Goal: Task Accomplishment & Management: Complete application form

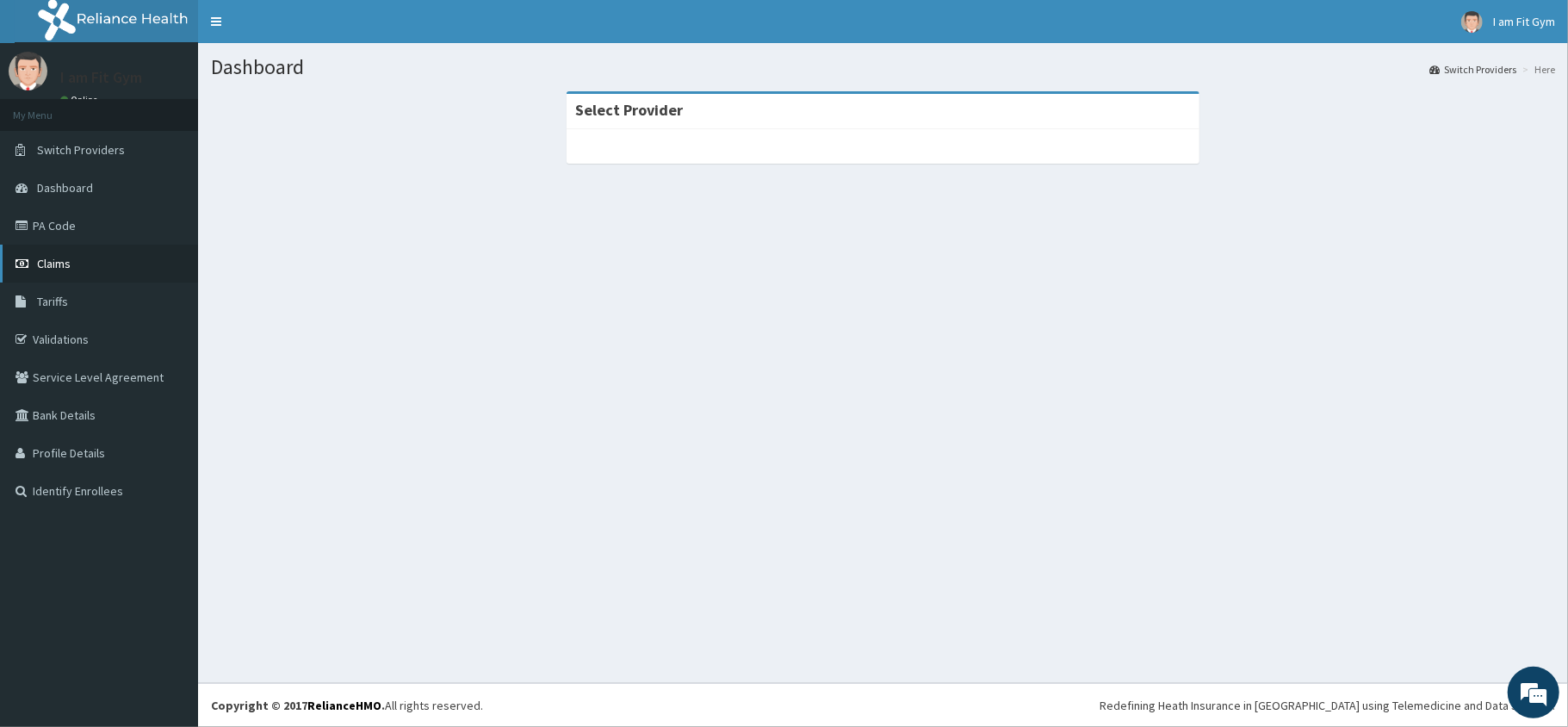
click at [48, 260] on span "Claims" at bounding box center [54, 263] width 34 height 15
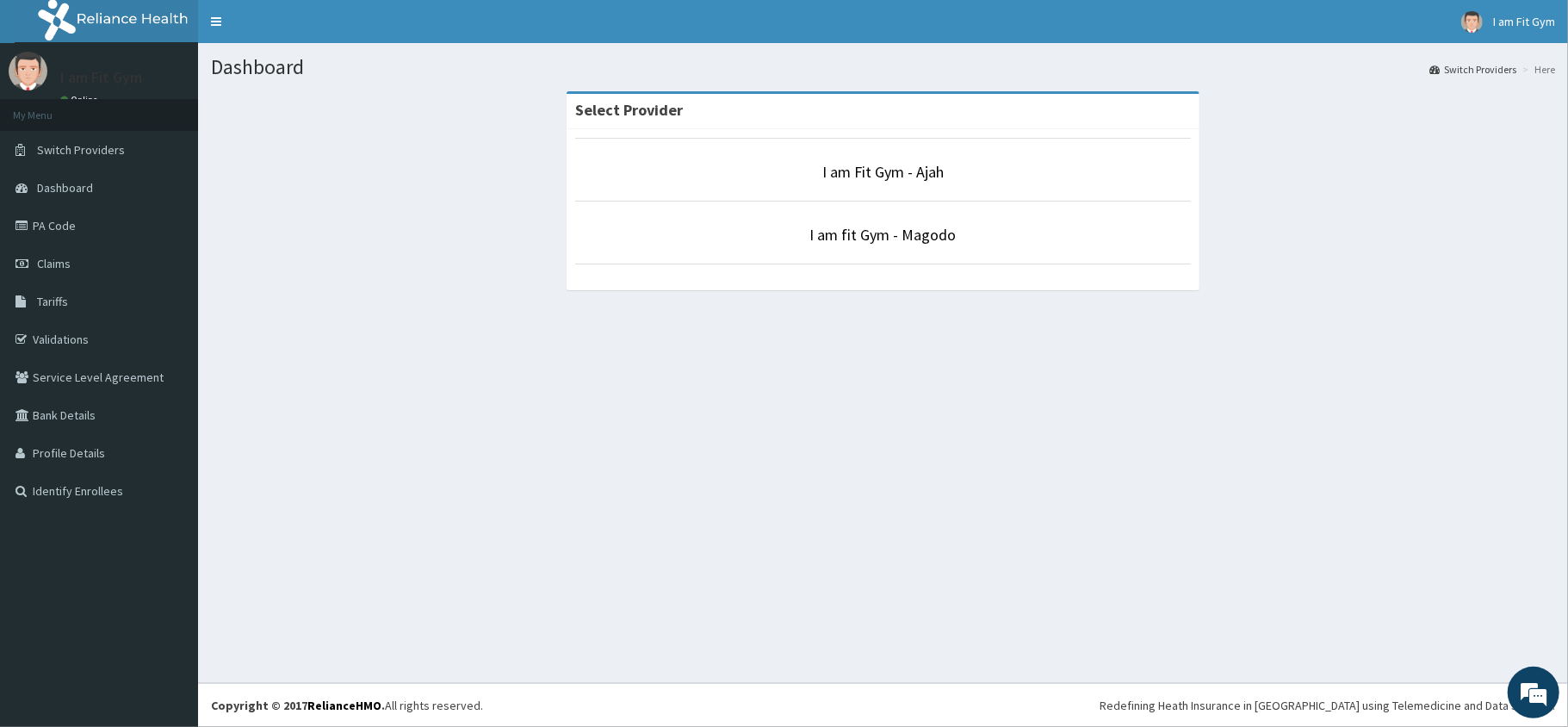
click at [947, 174] on p "I am Fit Gym - Ajah" at bounding box center [884, 172] width 617 height 23
click at [928, 173] on link "I am Fit Gym - Ajah" at bounding box center [883, 172] width 122 height 20
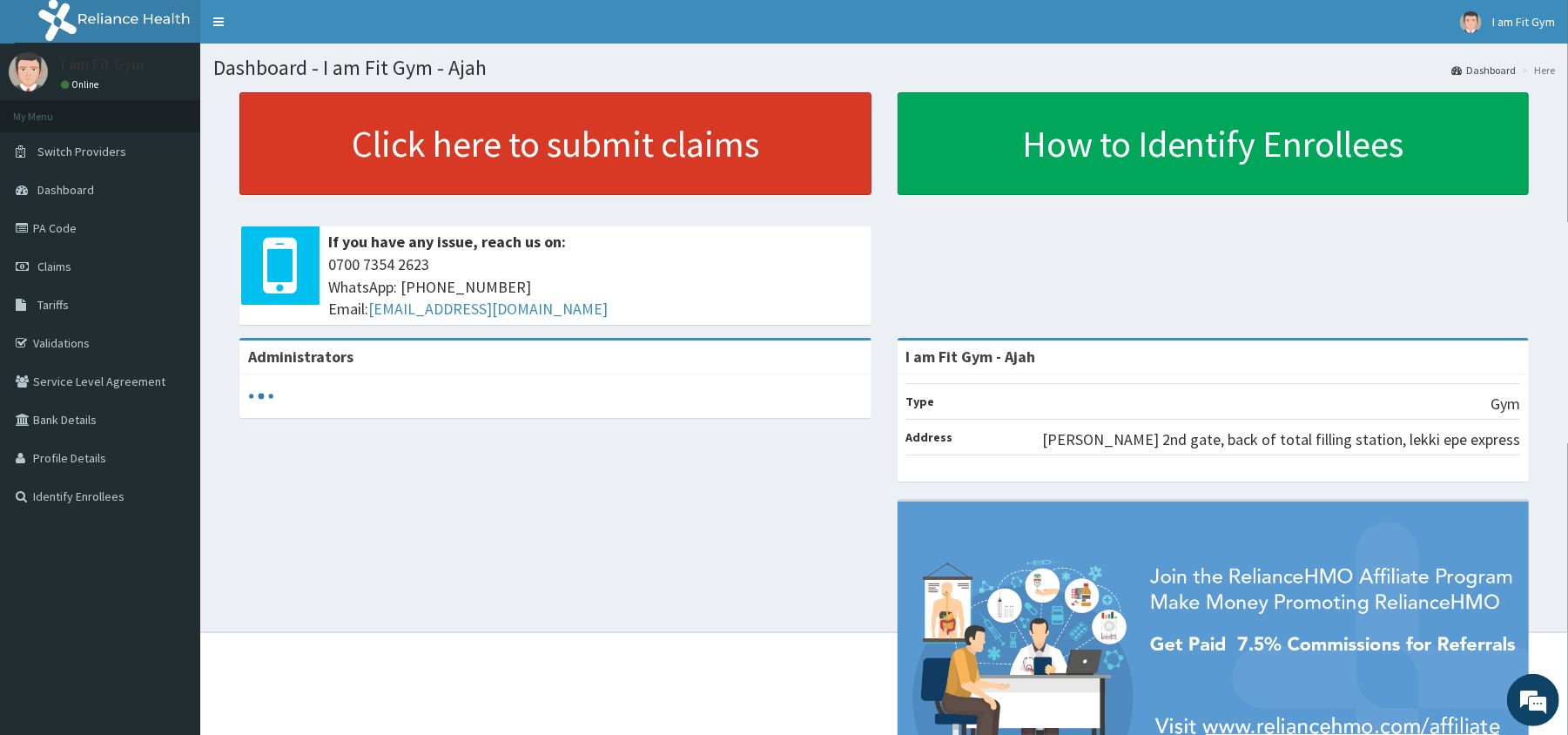
click at [771, 146] on link "Click here to submit claims" at bounding box center [555, 144] width 632 height 103
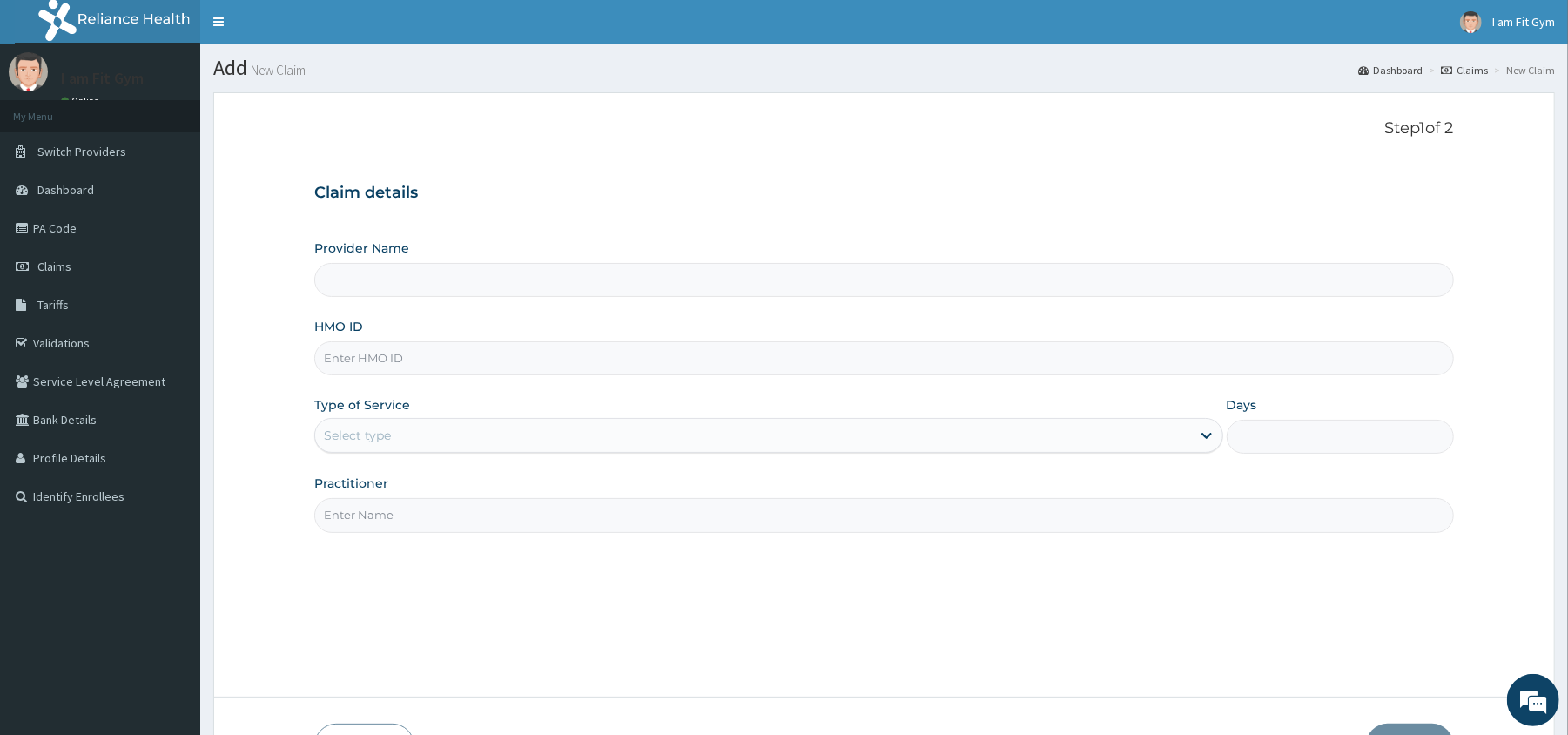
type input "I am Fit Gym - Ajah"
type input "1"
click at [399, 361] on input "HMO ID" at bounding box center [884, 358] width 1139 height 34
type input "rap/10008/a"
click at [343, 518] on input "Practitioner" at bounding box center [884, 515] width 1139 height 34
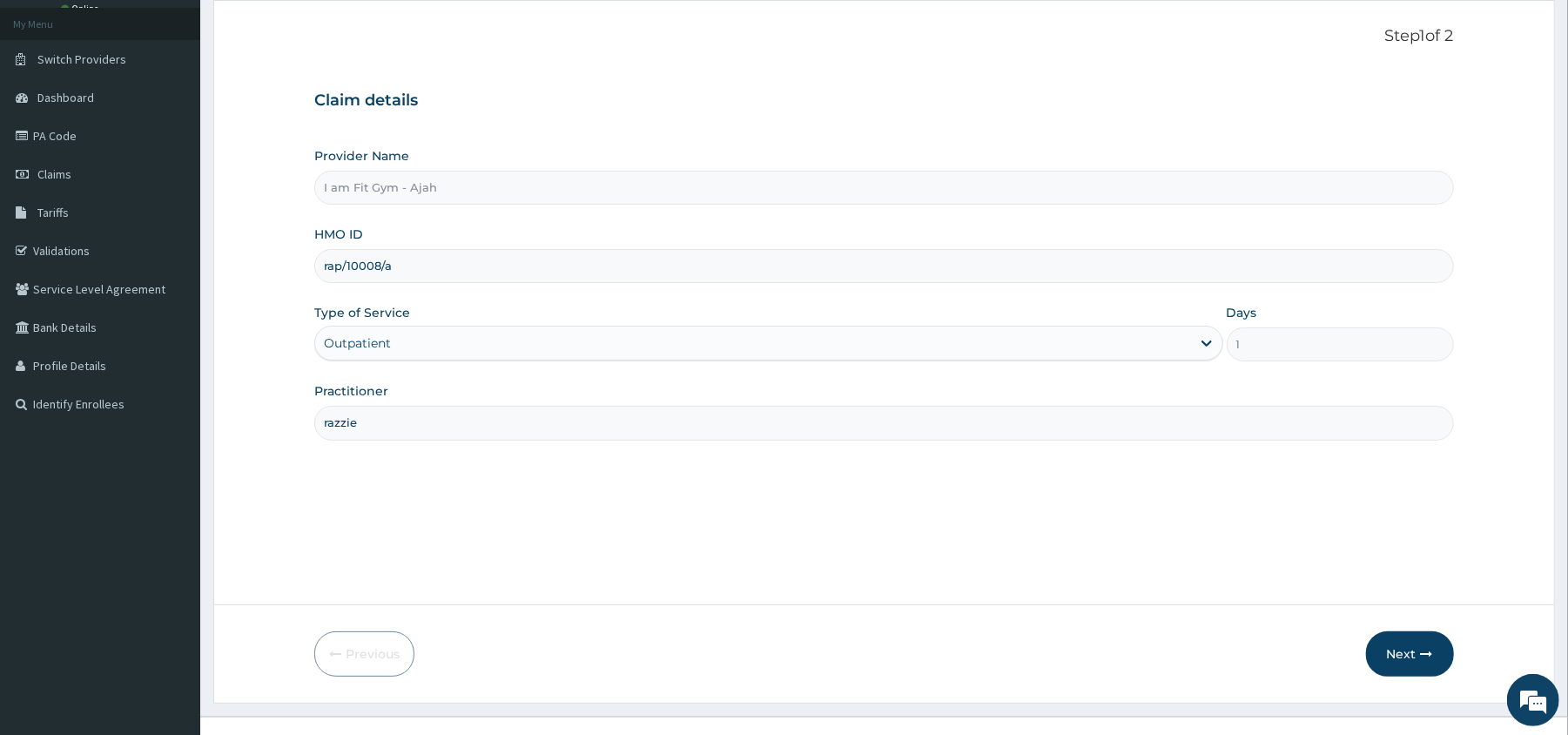
scroll to position [119, 0]
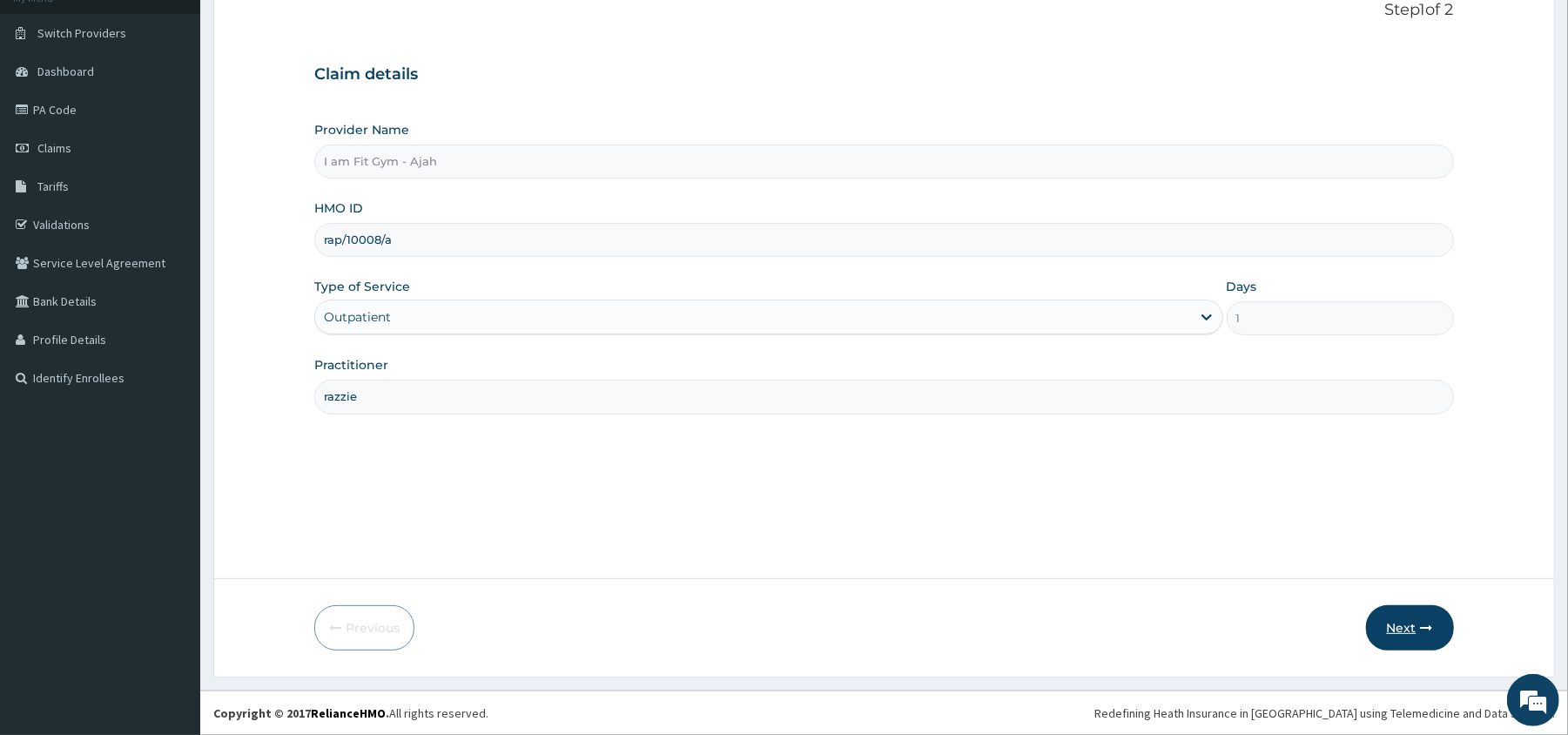
type input "razzie"
click at [1411, 620] on button "Next" at bounding box center [1410, 628] width 88 height 45
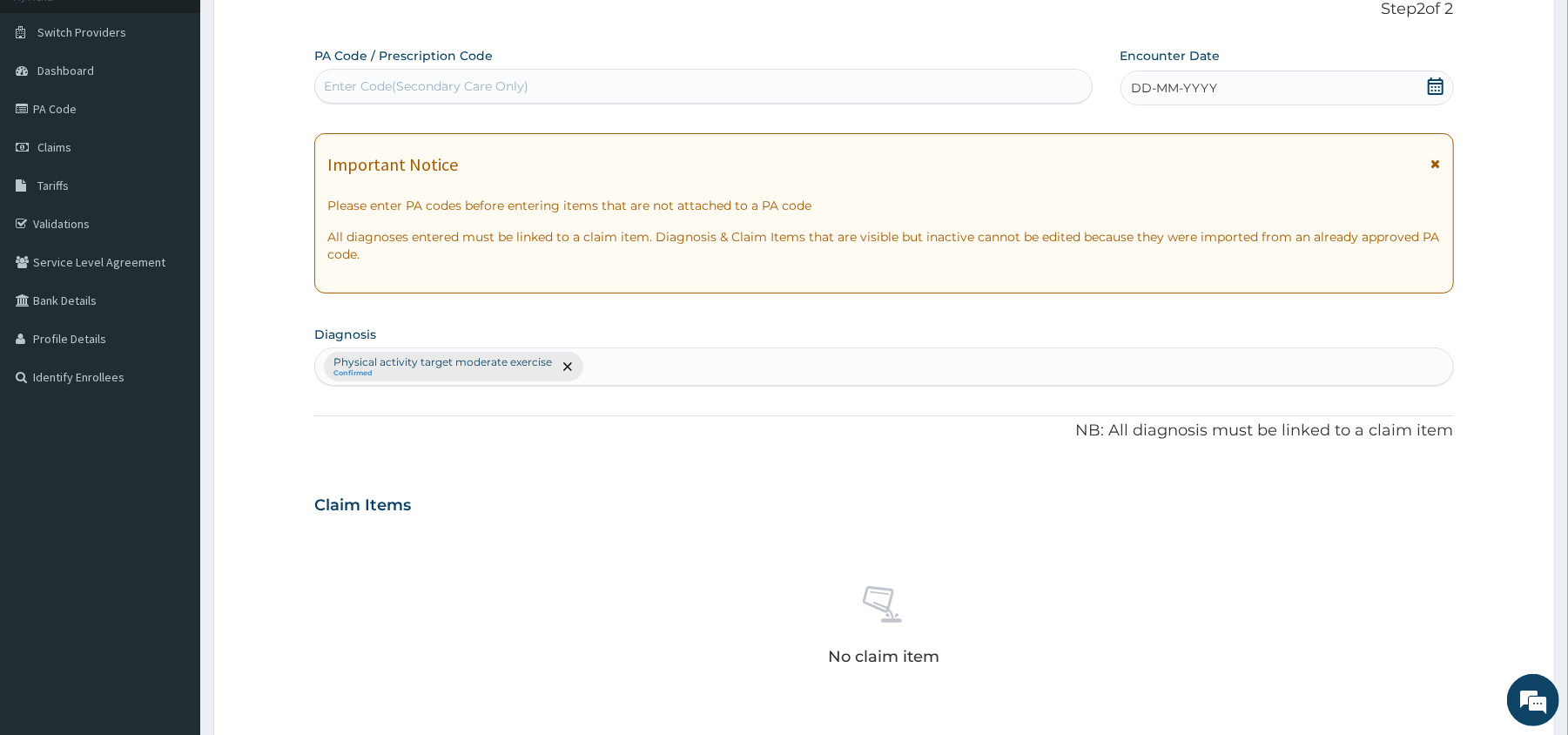
click at [1188, 82] on span "DD-MM-YYYY" at bounding box center [1175, 87] width 86 height 17
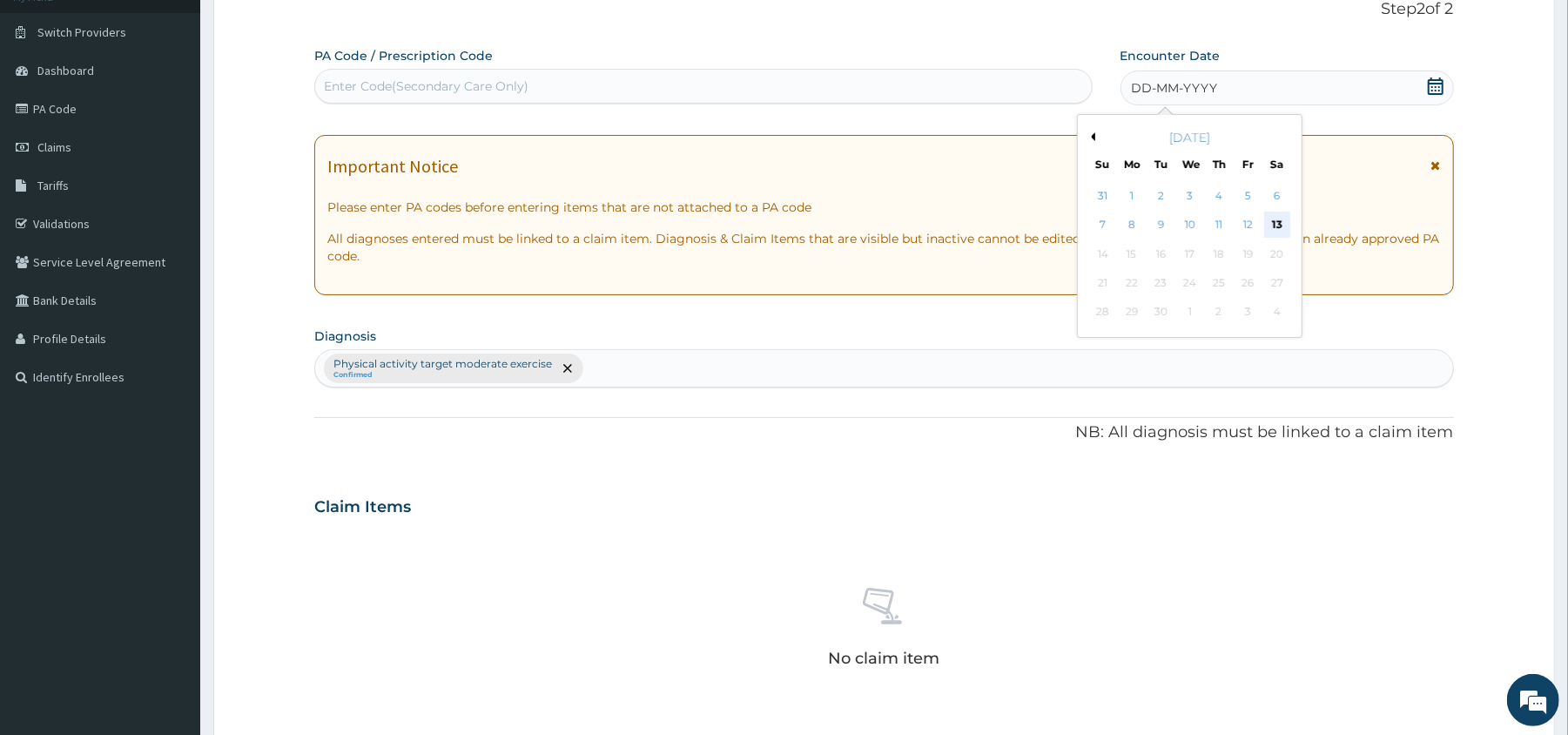
click at [1275, 223] on div "13" at bounding box center [1276, 226] width 26 height 26
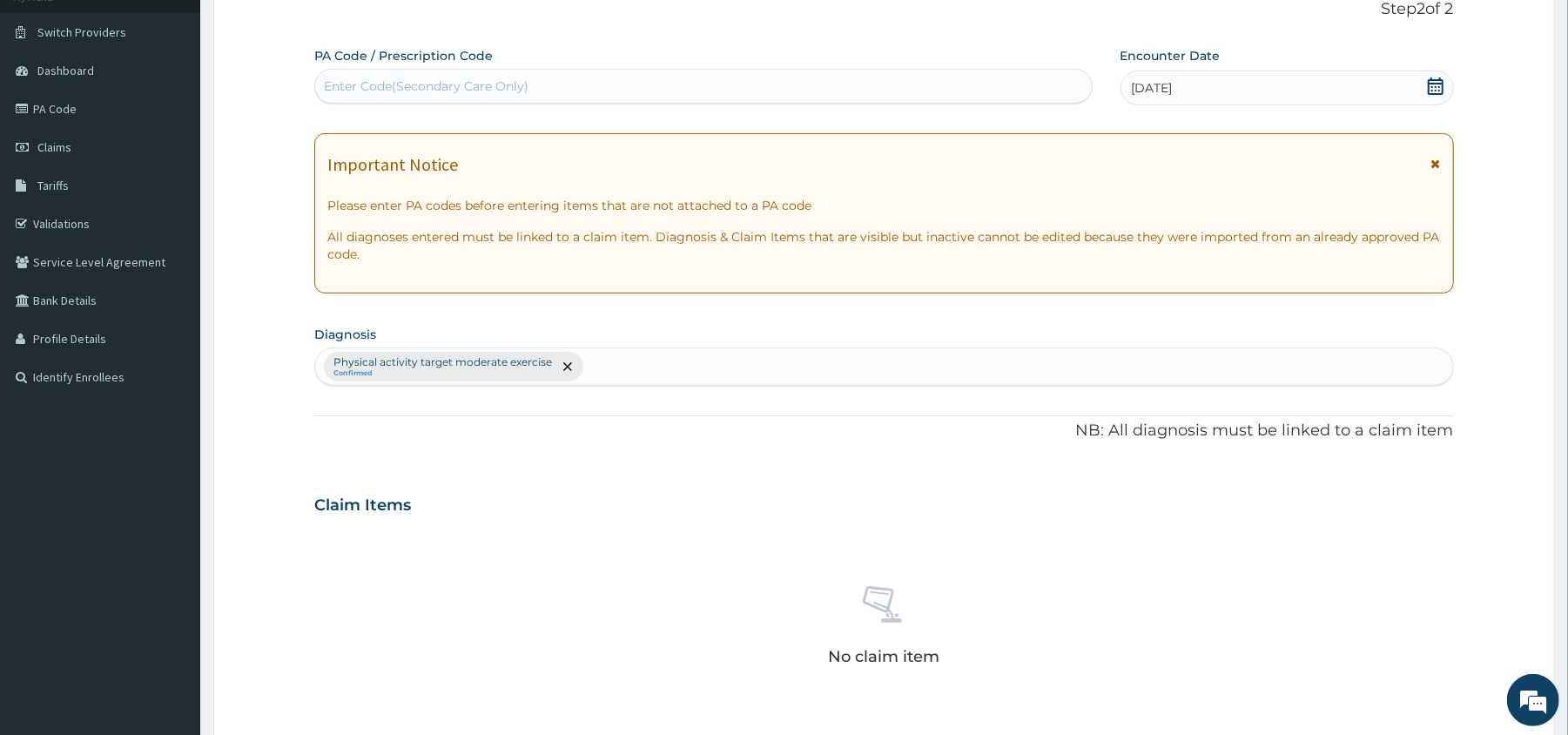
click at [415, 84] on div "Enter Code(Secondary Care Only)" at bounding box center [426, 85] width 205 height 17
type input "PA/2539BE"
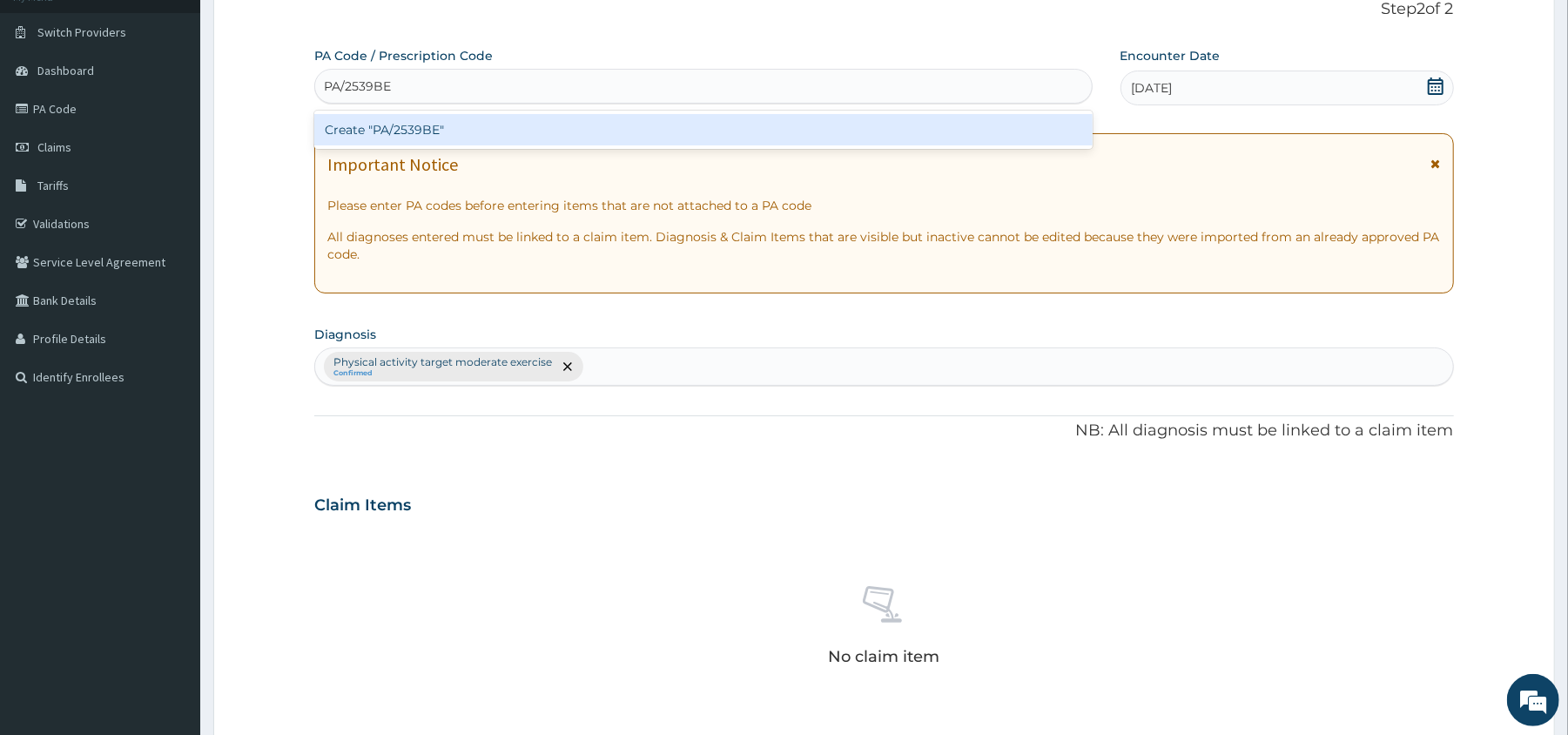
click at [419, 137] on div "Create "PA/2539BE"" at bounding box center [704, 129] width 778 height 31
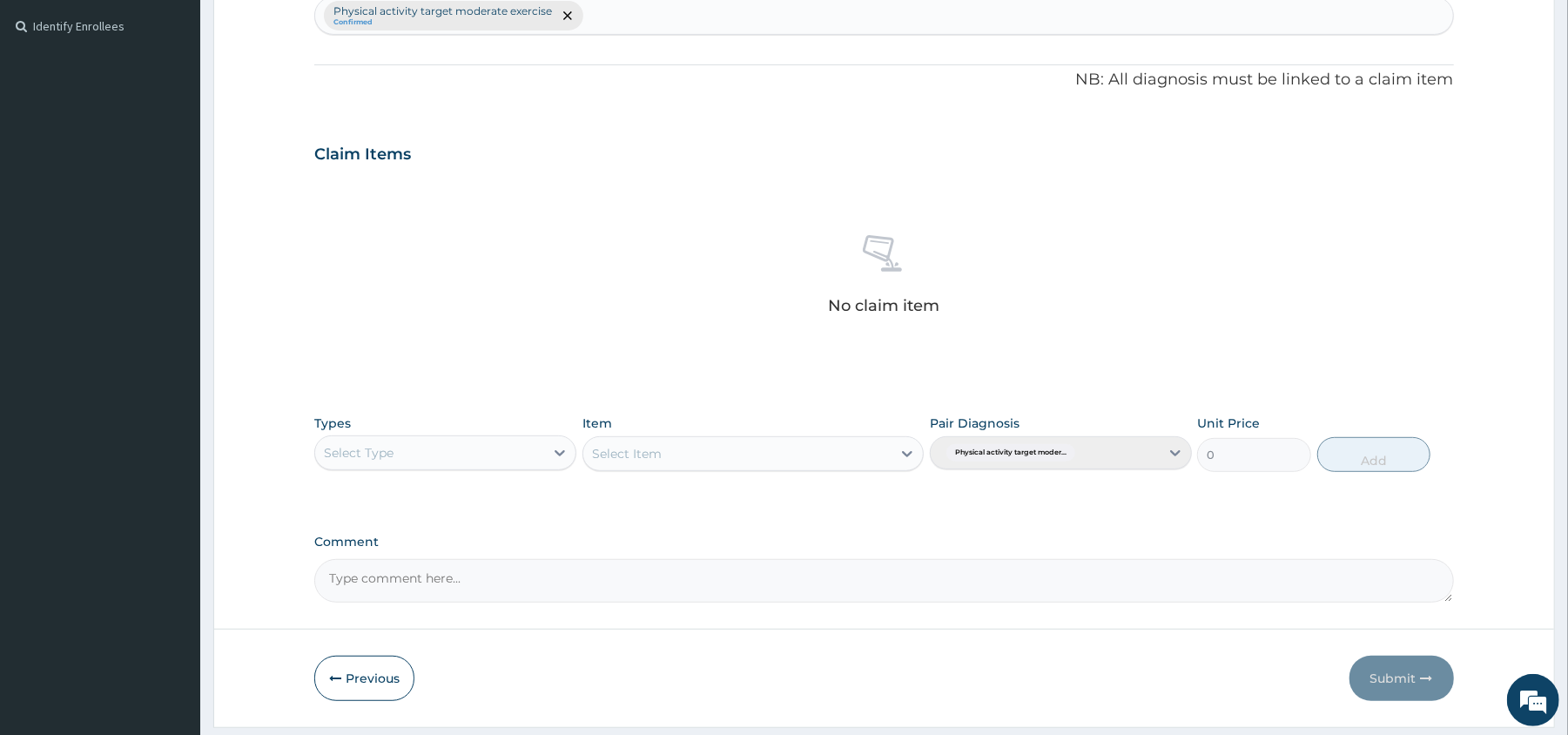
scroll to position [523, 0]
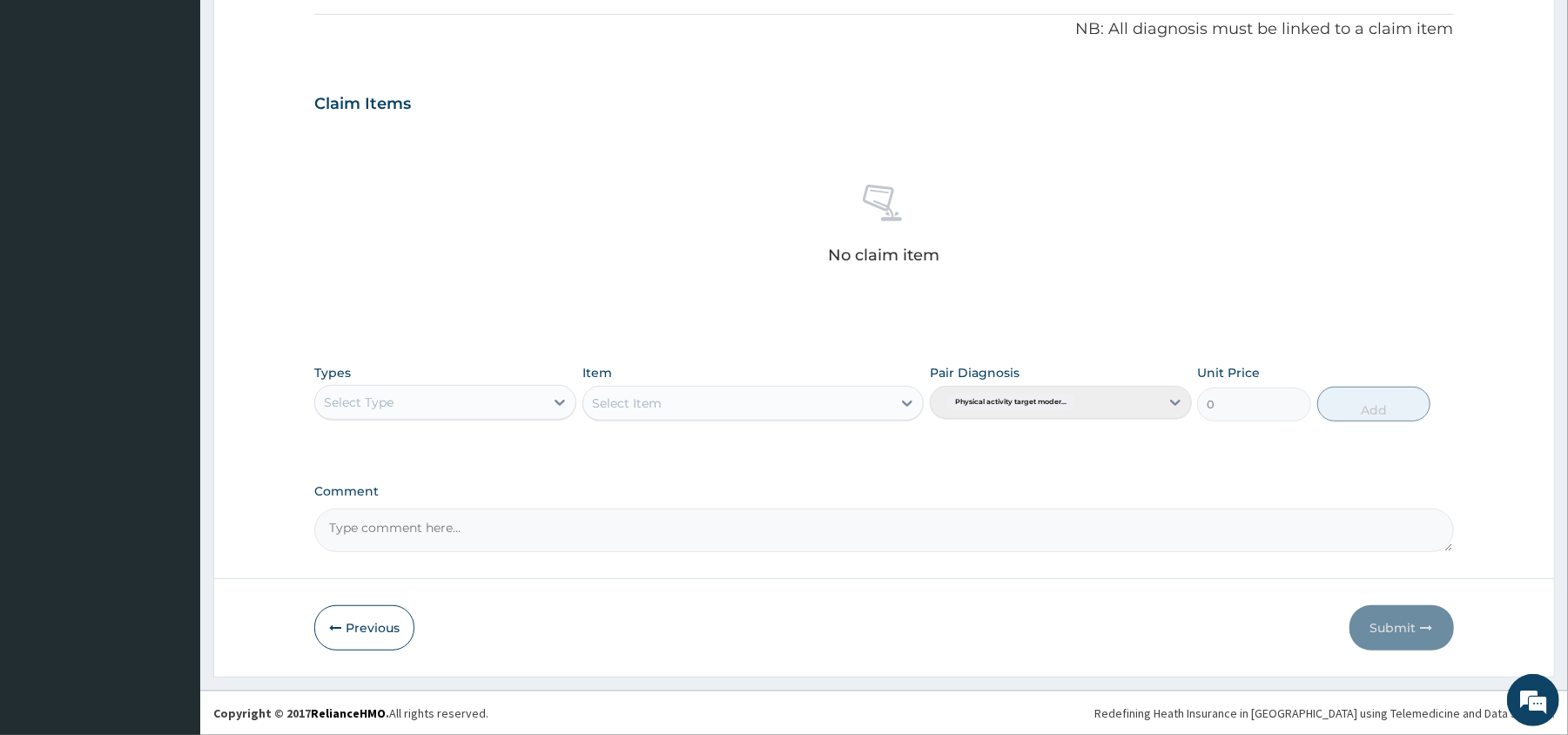
click at [391, 395] on div "Select Type" at bounding box center [359, 402] width 70 height 17
type input "gy"
click at [363, 444] on div "Gym" at bounding box center [446, 446] width 262 height 31
click at [663, 398] on div "Select Item" at bounding box center [738, 403] width 308 height 28
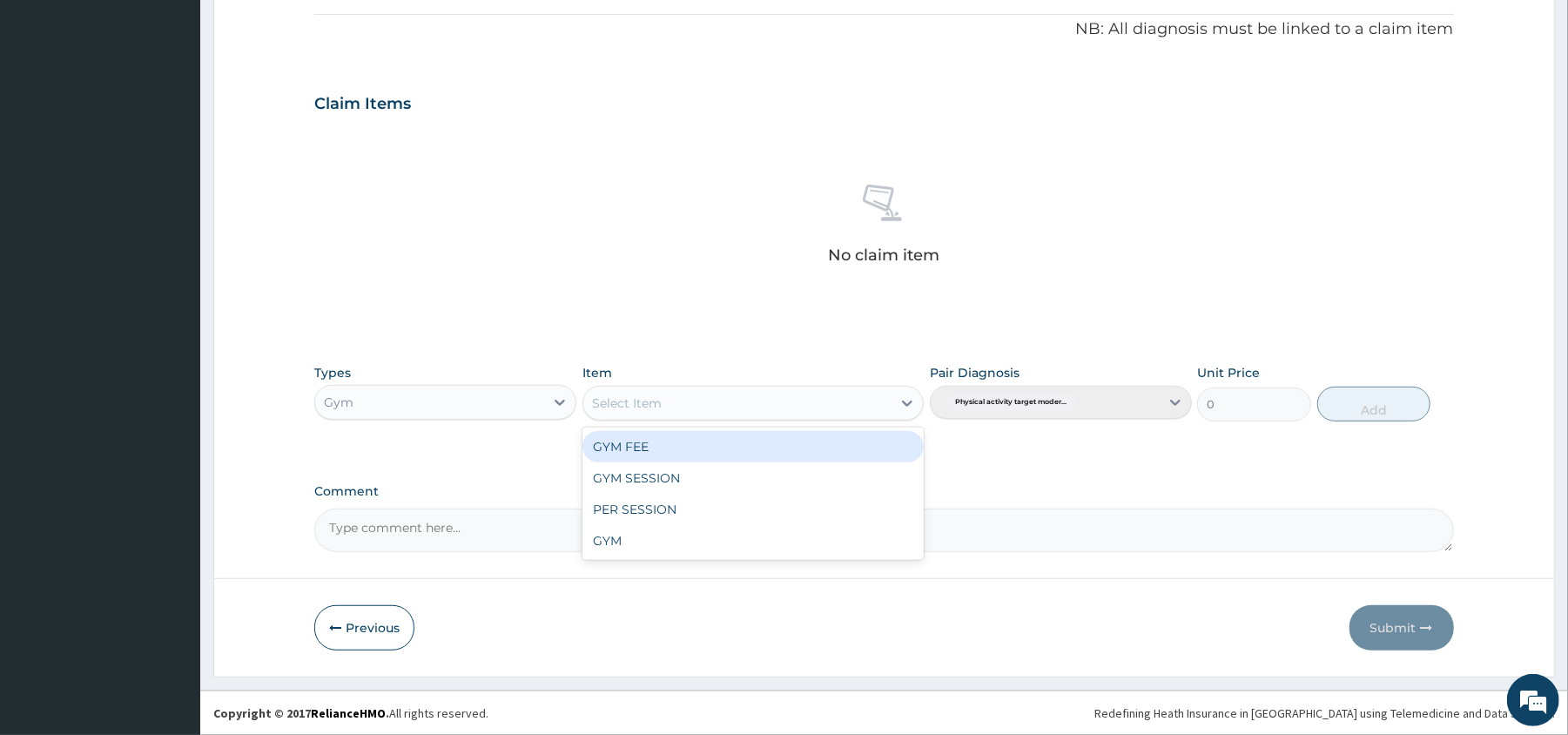
click at [634, 450] on div "GYM FEE" at bounding box center [753, 447] width 341 height 31
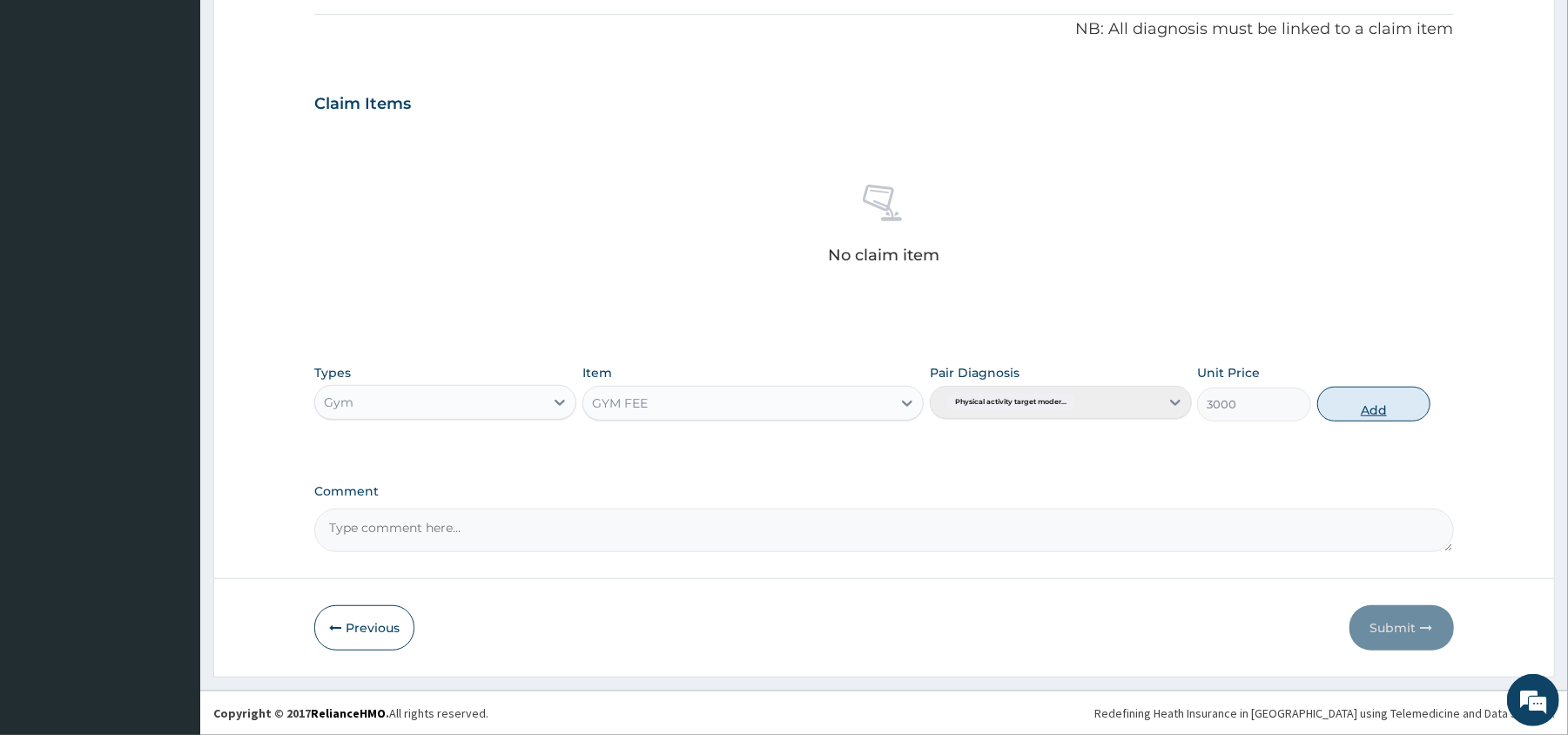
click at [1374, 412] on button "Add" at bounding box center [1374, 404] width 114 height 35
type input "0"
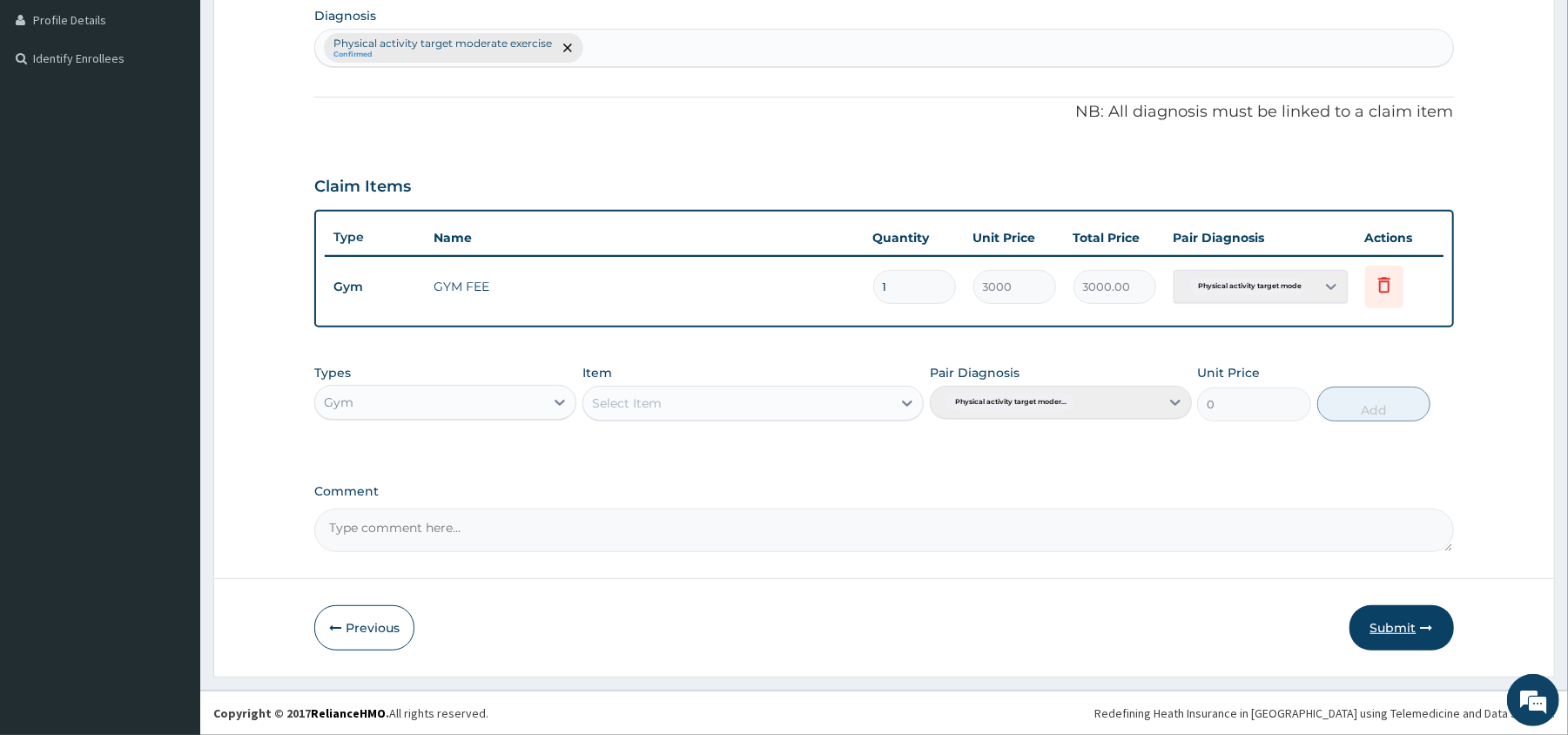
click at [1388, 625] on button "Submit" at bounding box center [1402, 628] width 105 height 45
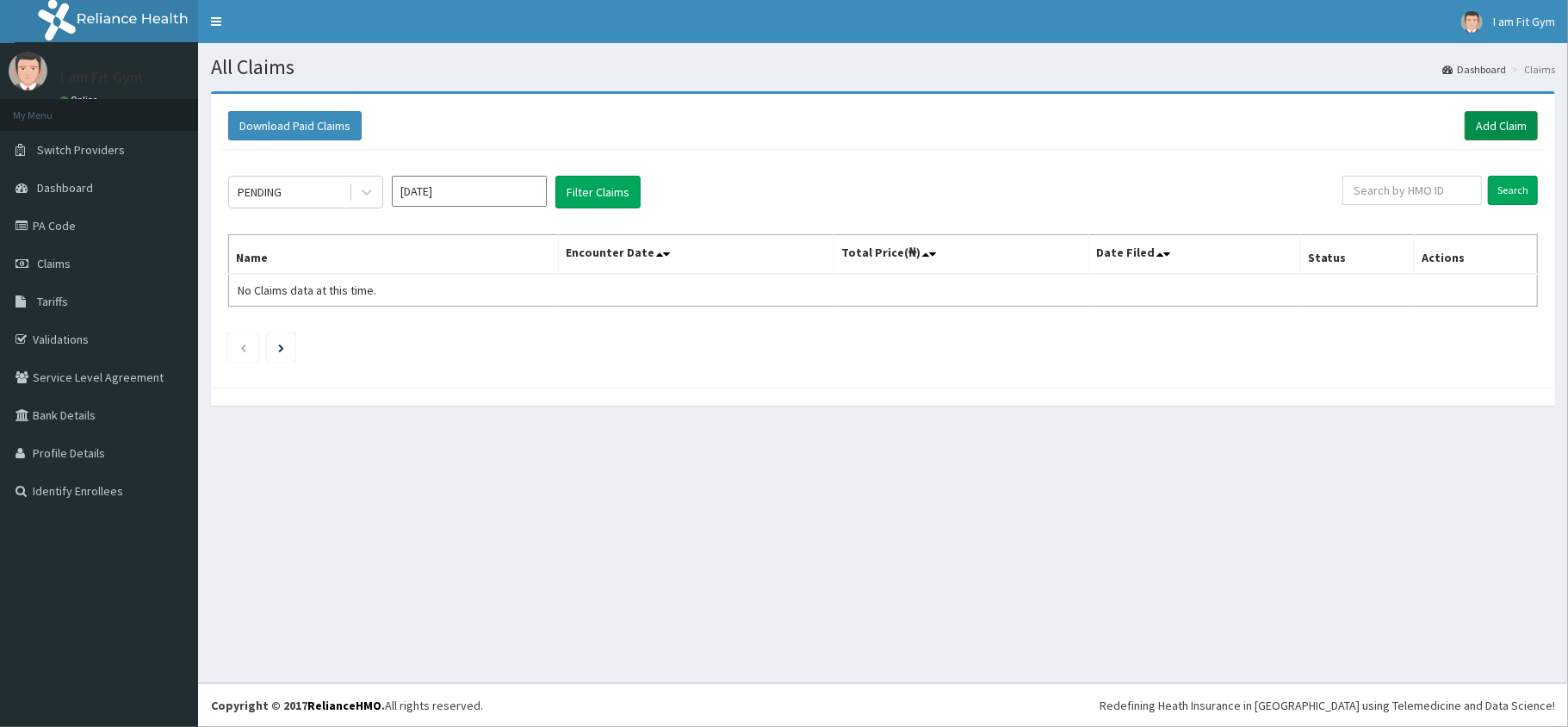
click at [1509, 125] on link "Add Claim" at bounding box center [1501, 125] width 74 height 29
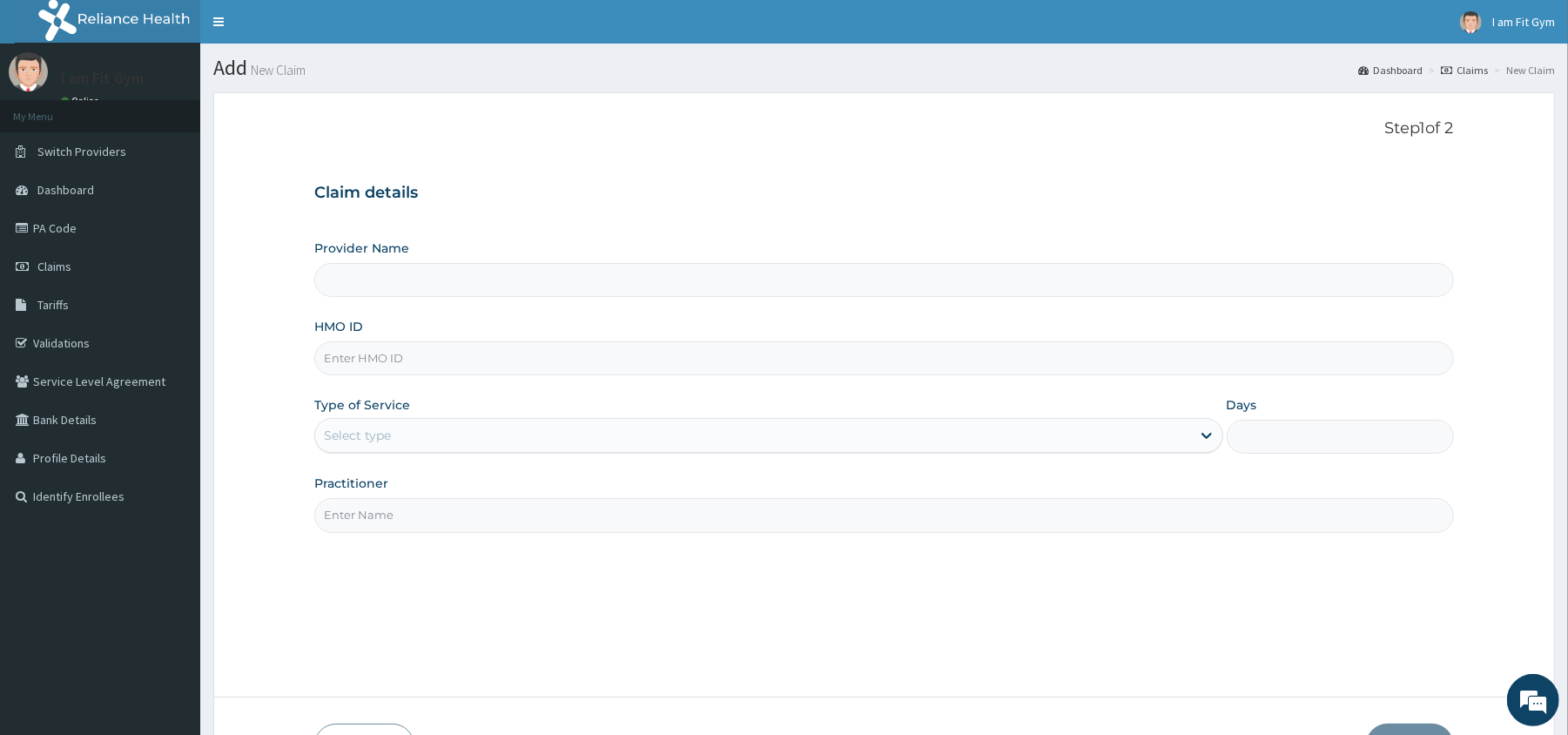
type input "I am Fit Gym - Ajah"
type input "1"
click at [391, 357] on input "HMO ID" at bounding box center [884, 358] width 1139 height 34
type input "rap/10009/a"
click at [364, 516] on input "Practitioner" at bounding box center [884, 515] width 1139 height 34
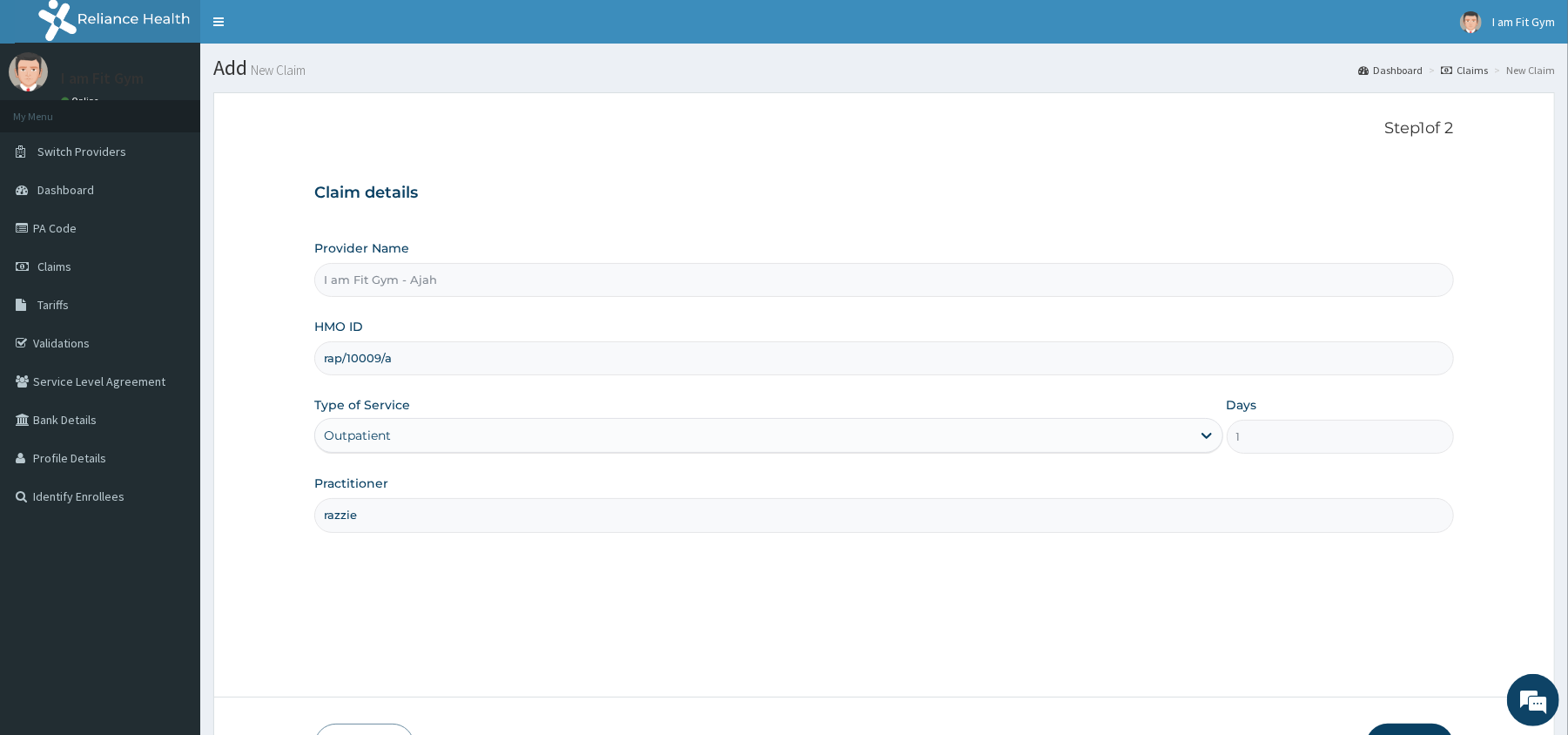
scroll to position [119, 0]
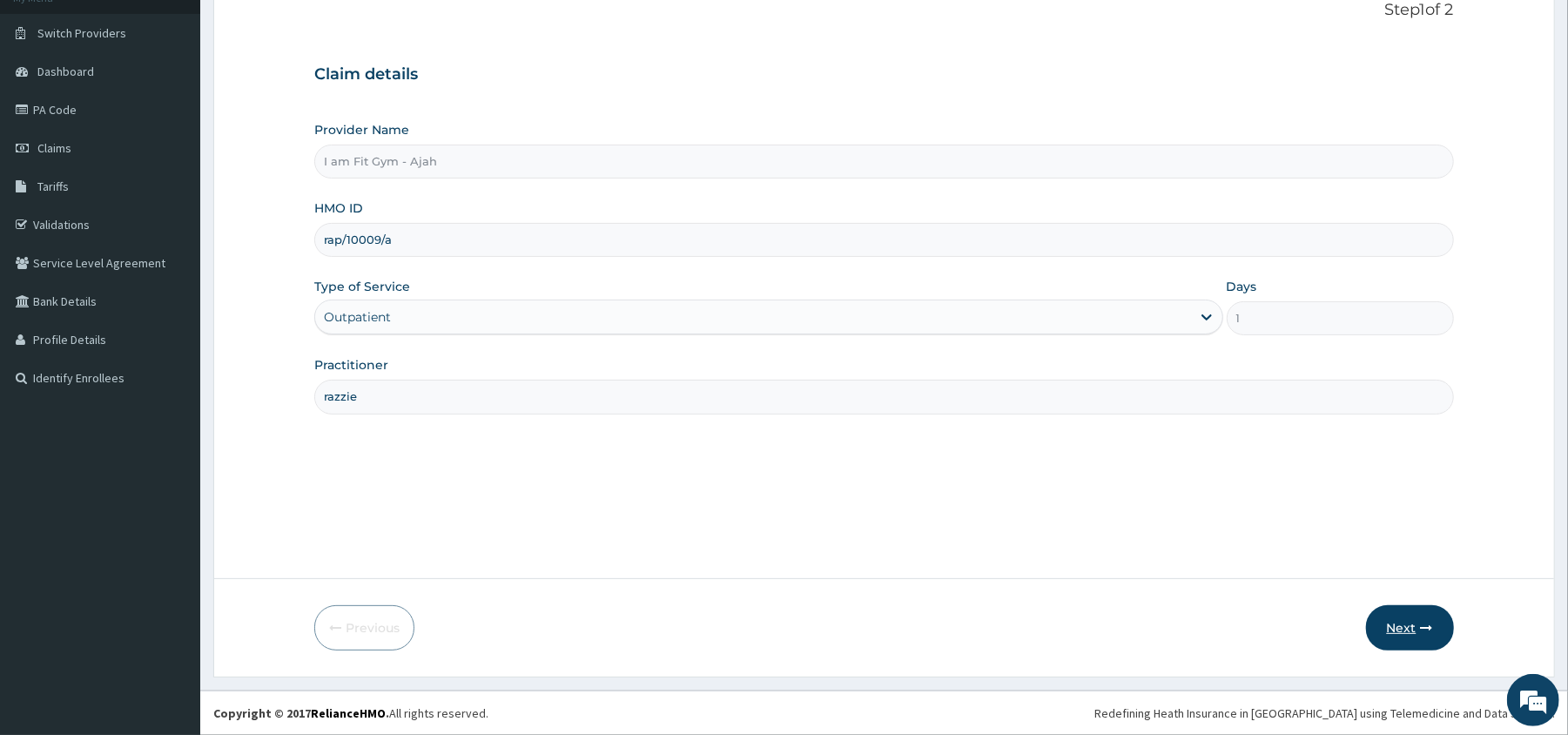
type input "razzie"
click at [1407, 632] on button "Next" at bounding box center [1410, 628] width 88 height 45
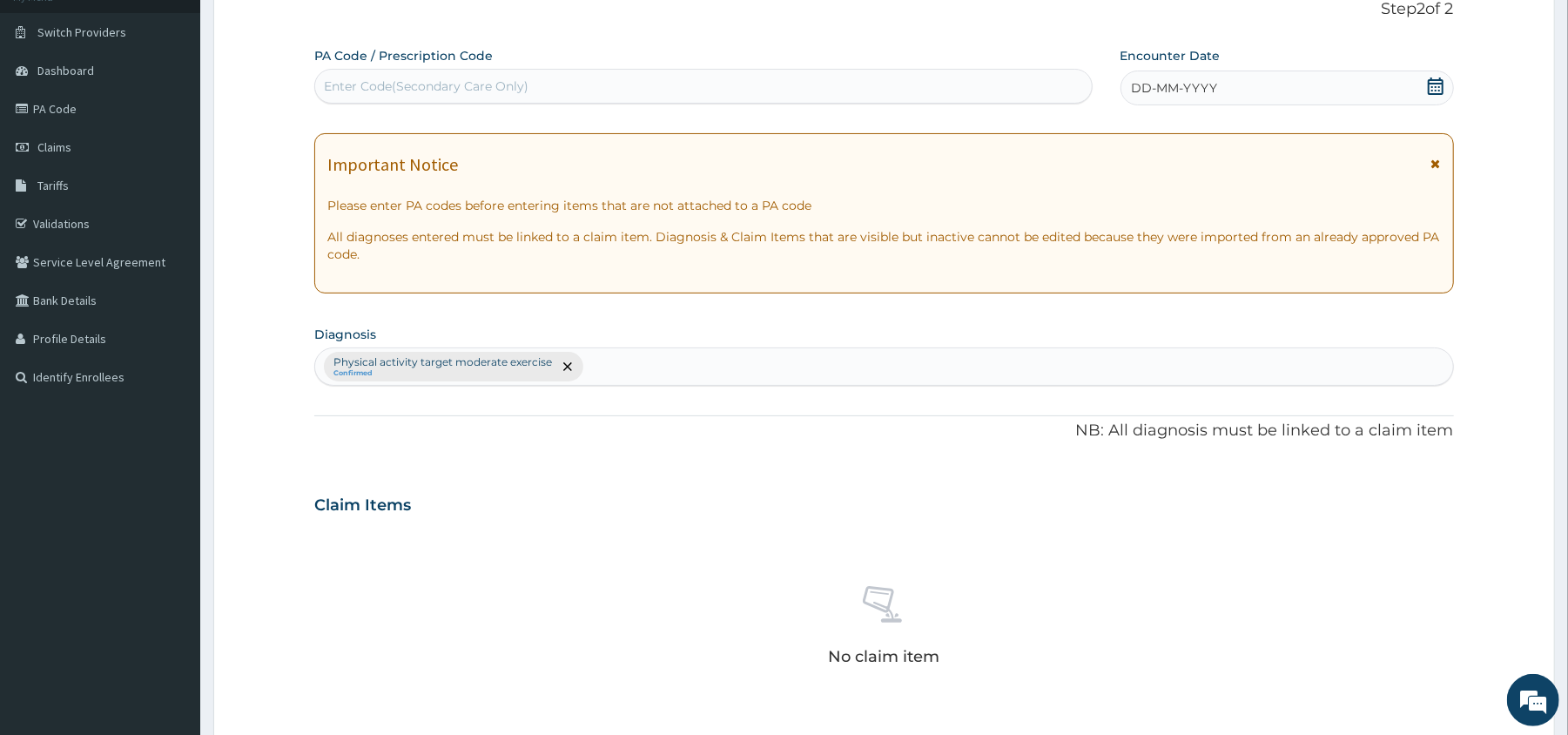
click at [1407, 628] on div "No claim item" at bounding box center [884, 629] width 1139 height 200
click at [1407, 631] on div "No claim item" at bounding box center [884, 629] width 1139 height 200
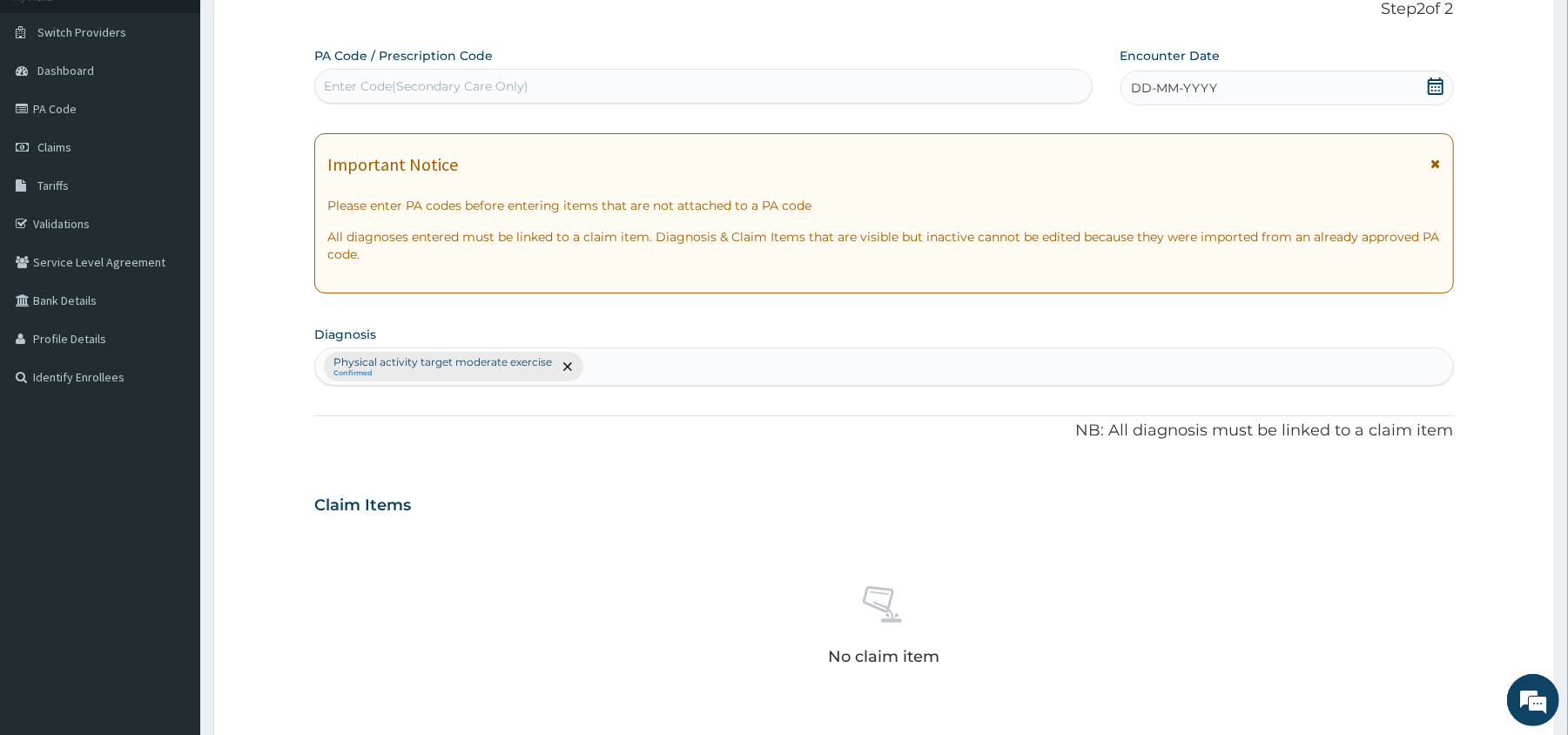
click at [1407, 631] on div "No claim item" at bounding box center [884, 629] width 1139 height 200
click at [1195, 84] on span "DD-MM-YYYY" at bounding box center [1175, 87] width 86 height 17
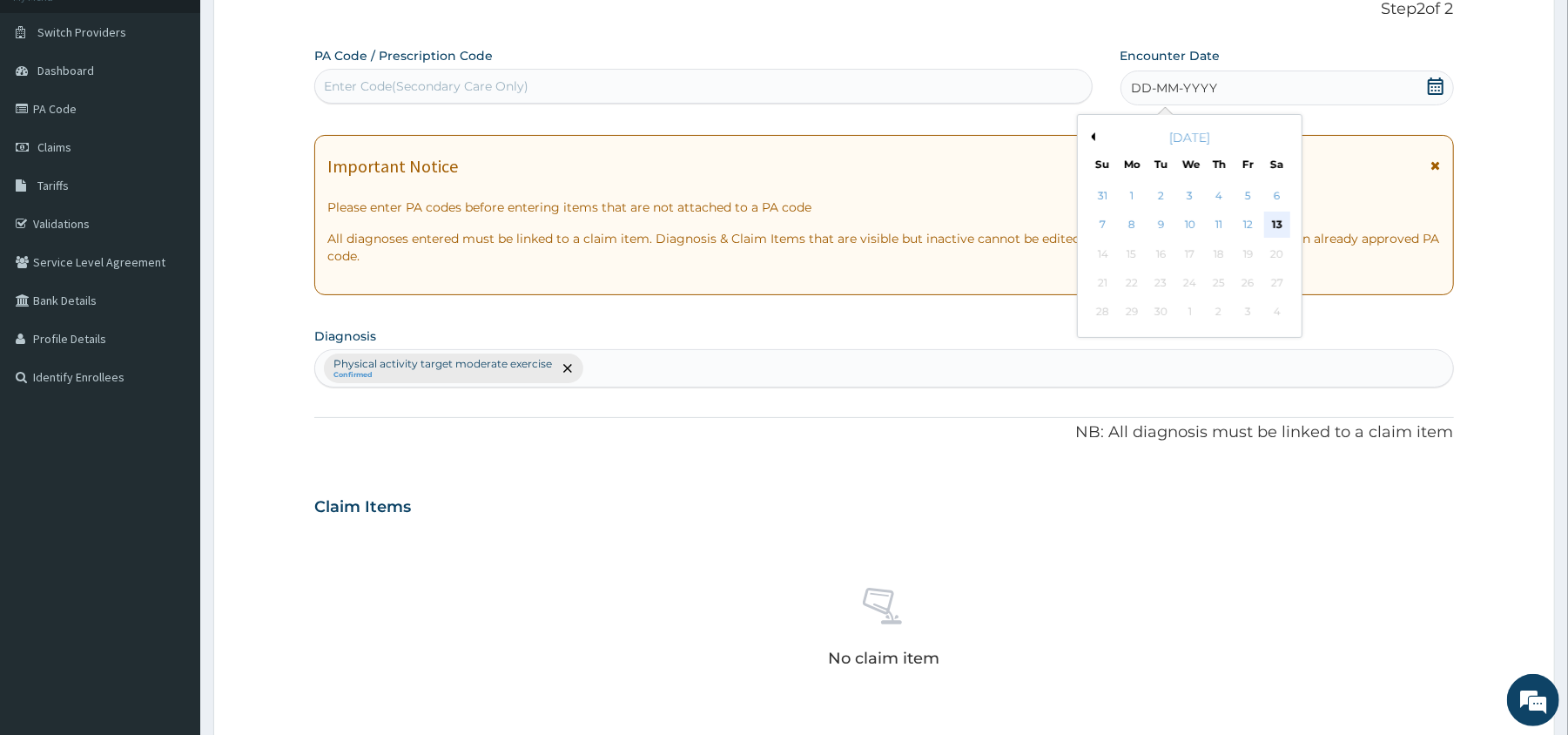
click at [1274, 225] on div "13" at bounding box center [1276, 226] width 26 height 26
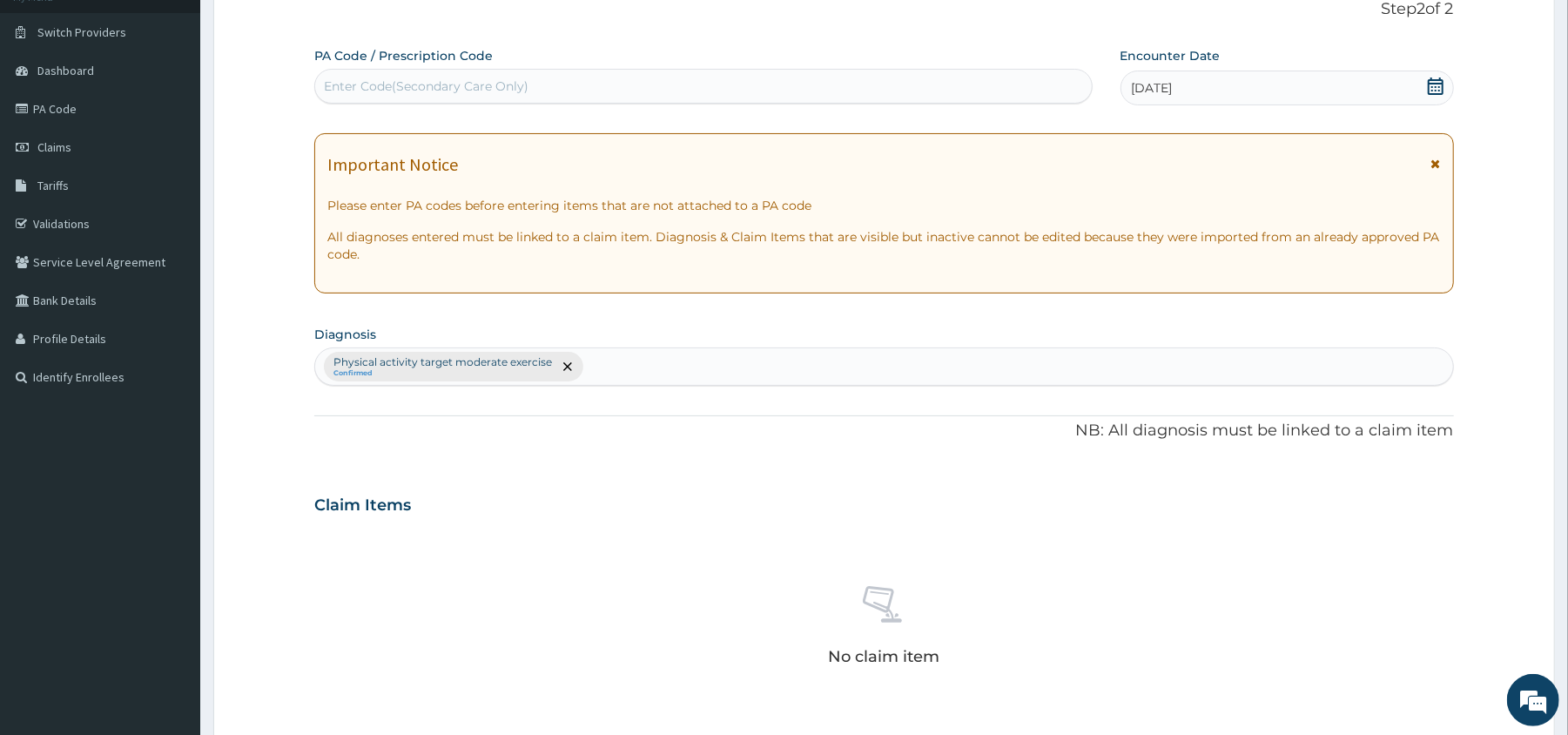
click at [433, 93] on div "Enter Code(Secondary Care Only)" at bounding box center [426, 85] width 205 height 17
type input "PA/BA82AA"
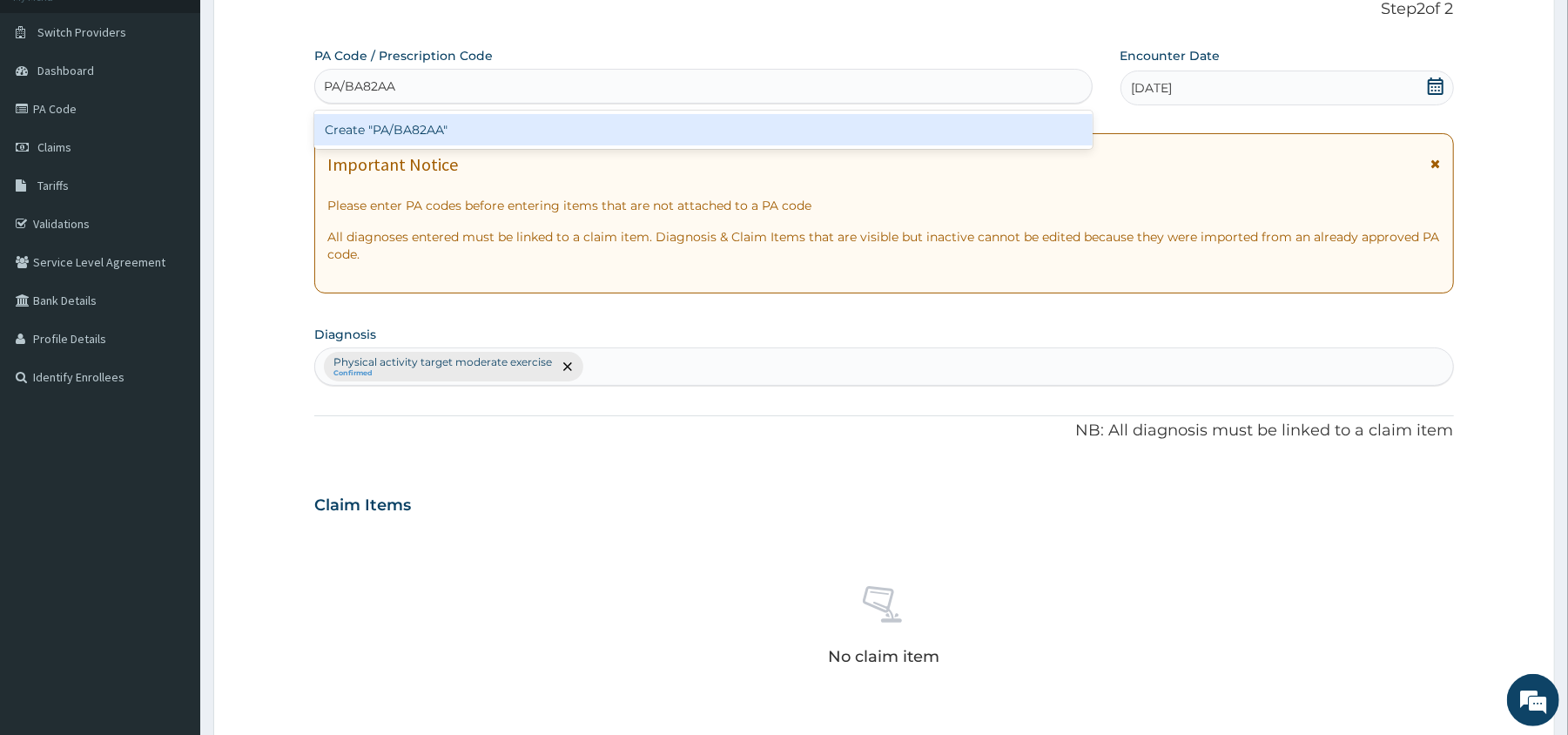
click at [430, 133] on div "Create "PA/BA82AA"" at bounding box center [704, 129] width 778 height 31
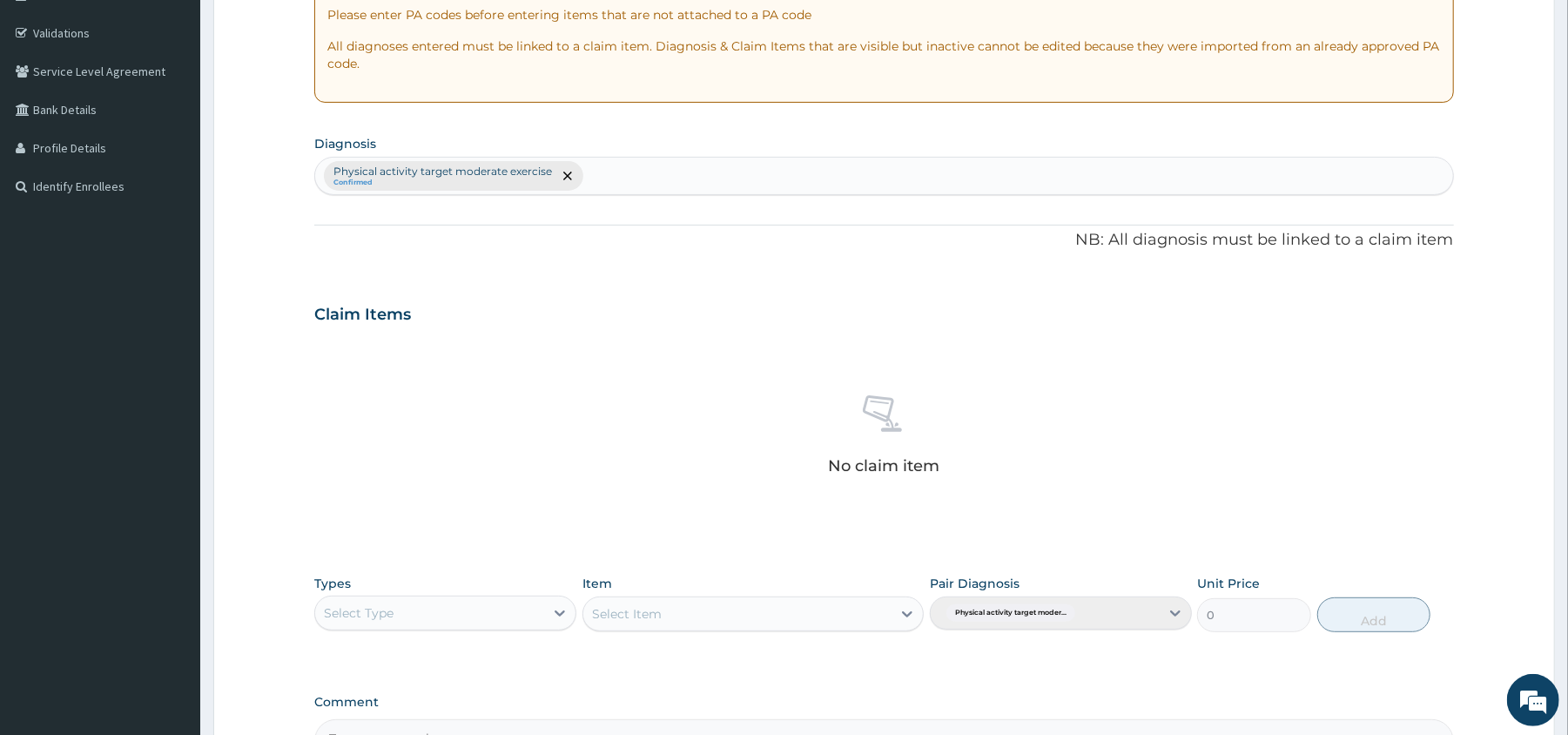
scroll to position [377, 0]
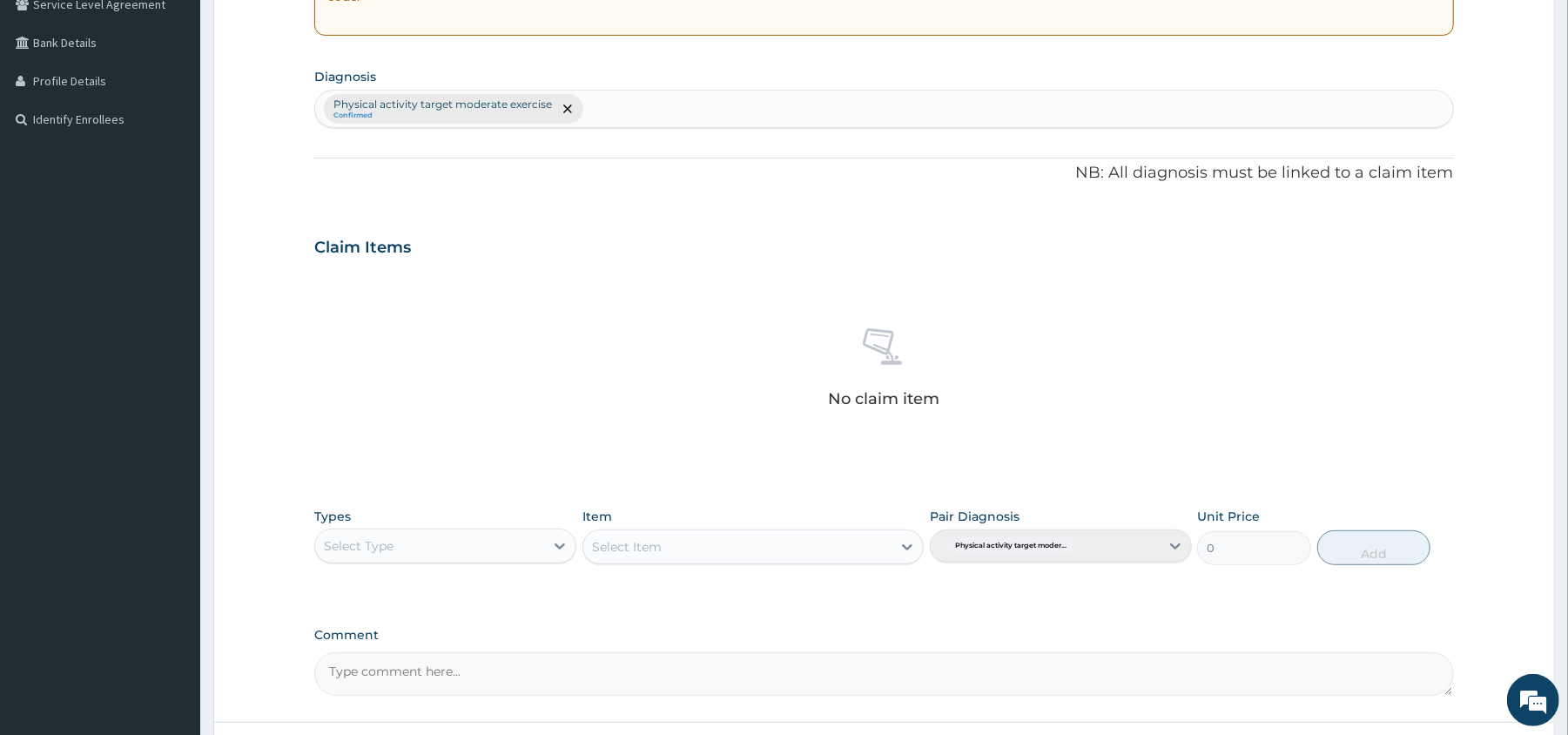
click at [374, 554] on div "Select Type" at bounding box center [359, 546] width 70 height 17
type input "gy"
click at [355, 593] on div "Gym" at bounding box center [446, 589] width 262 height 31
click at [710, 540] on div "Select Item" at bounding box center [738, 547] width 308 height 28
click at [650, 584] on div "GYM FEE" at bounding box center [753, 590] width 341 height 31
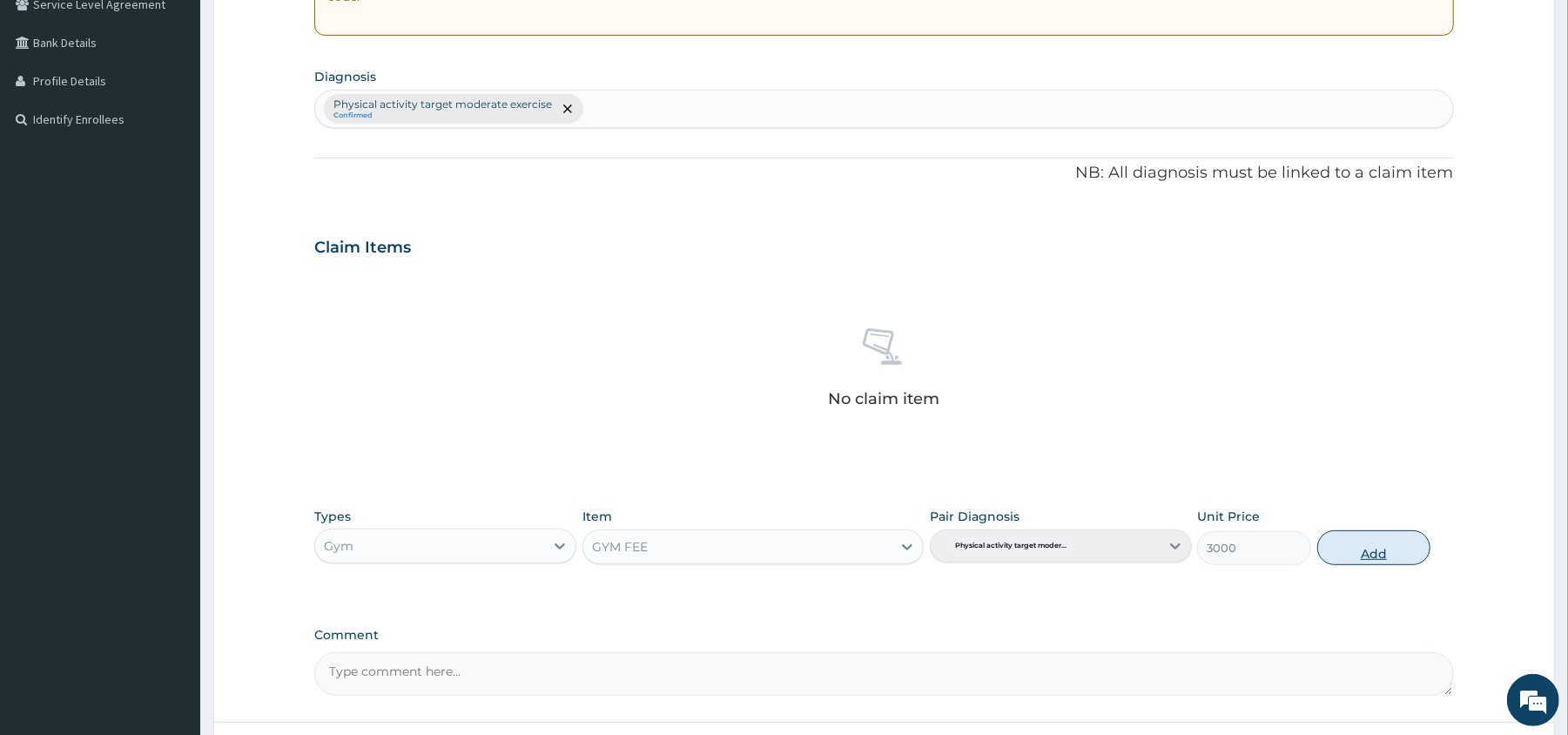
click at [1376, 544] on button "Add" at bounding box center [1374, 548] width 114 height 35
type input "0"
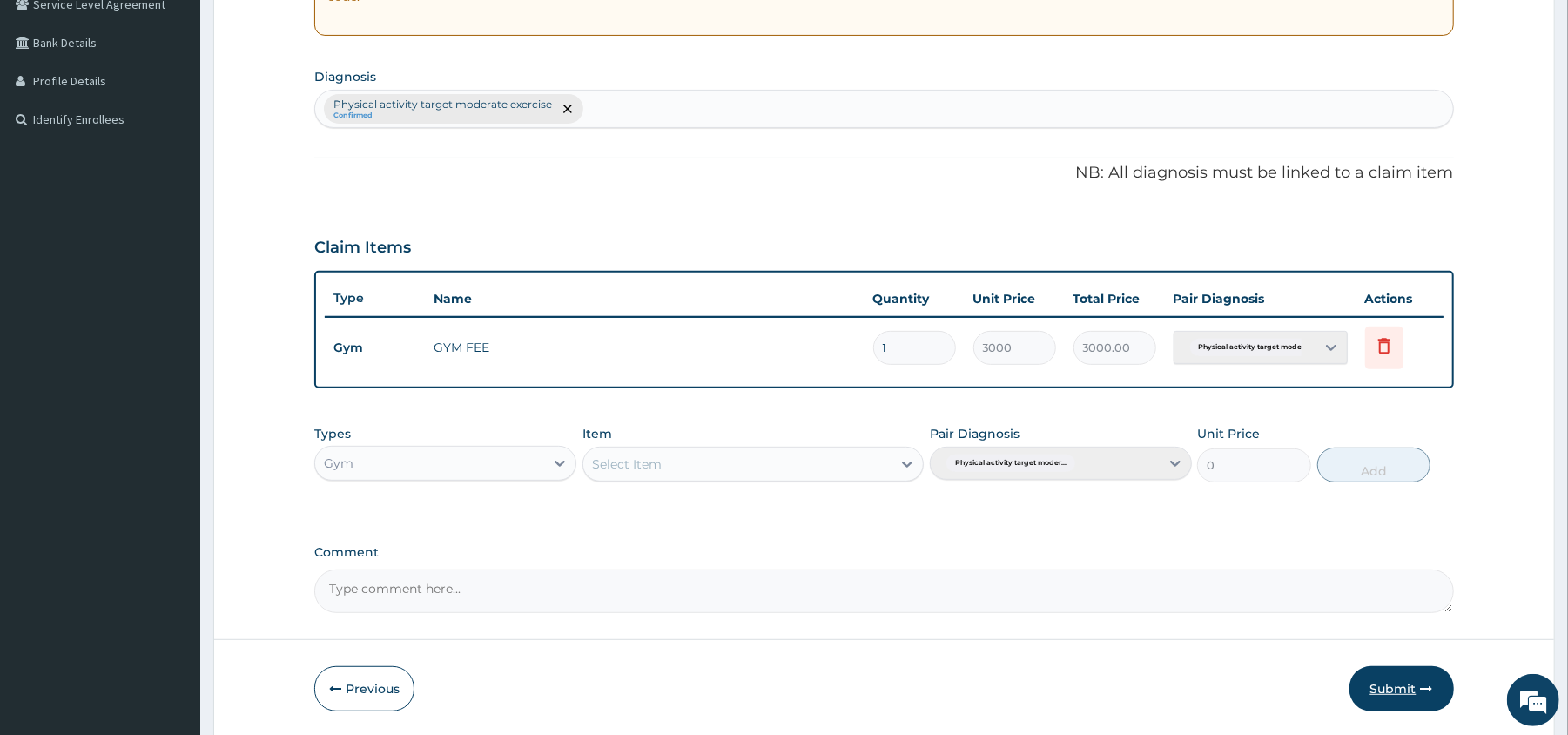
click at [1393, 680] on button "Submit" at bounding box center [1402, 688] width 105 height 45
